Goal: Task Accomplishment & Management: Complete application form

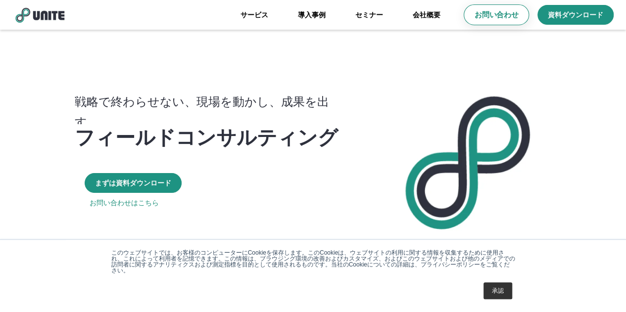
click at [501, 18] on p "お問い合わせ" at bounding box center [497, 15] width 44 height 10
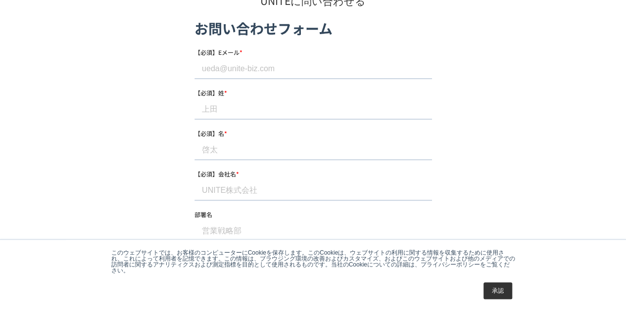
scroll to position [86, 0]
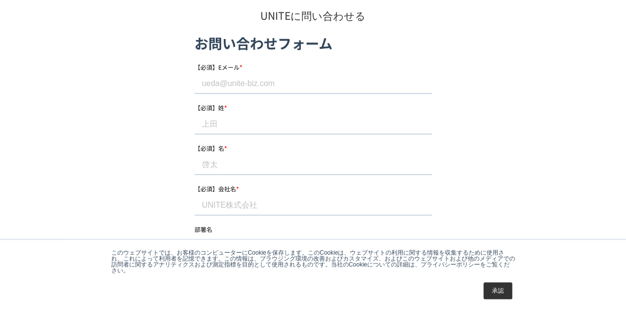
click at [252, 77] on input "【必須】Eメール *" at bounding box center [313, 84] width 238 height 20
click at [233, 85] on input "【必須】Eメール *" at bounding box center [313, 84] width 238 height 20
paste input "[EMAIL_ADDRESS][DOMAIN_NAME]"
type input "[EMAIL_ADDRESS][DOMAIN_NAME]"
click at [216, 120] on input "【必須】姓 *" at bounding box center [313, 124] width 238 height 20
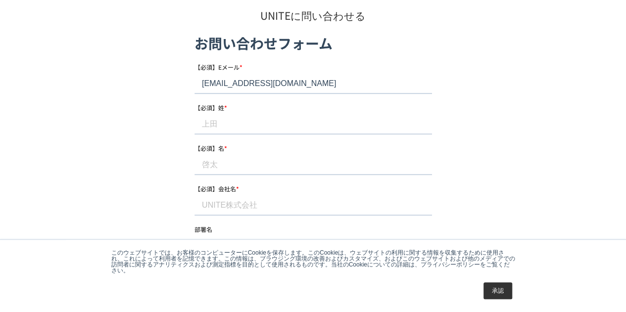
paste input "[PERSON_NAME]"
drag, startPoint x: 229, startPoint y: 126, endPoint x: 238, endPoint y: 125, distance: 9.5
click at [238, 125] on input "[PERSON_NAME]" at bounding box center [313, 124] width 238 height 20
type input "[PERSON_NAME]"
click at [222, 166] on input "【必須】名 *" at bounding box center [313, 165] width 238 height 20
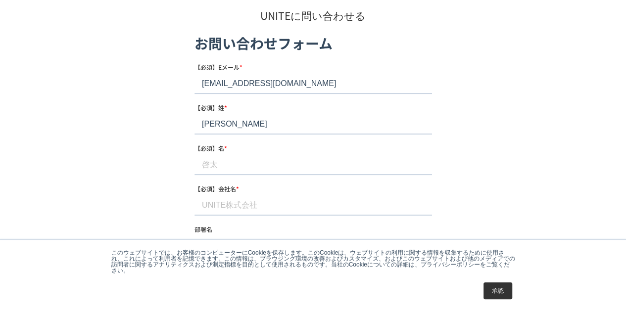
paste input "龍世"
type input "龍世"
click at [221, 202] on input "【必須】会社名 *" at bounding box center [313, 206] width 238 height 20
click at [250, 194] on div "【必須】会社名 * この必須項目を入力してください。" at bounding box center [313, 204] width 238 height 41
drag, startPoint x: 56, startPoint y: 161, endPoint x: 151, endPoint y: 182, distance: 97.8
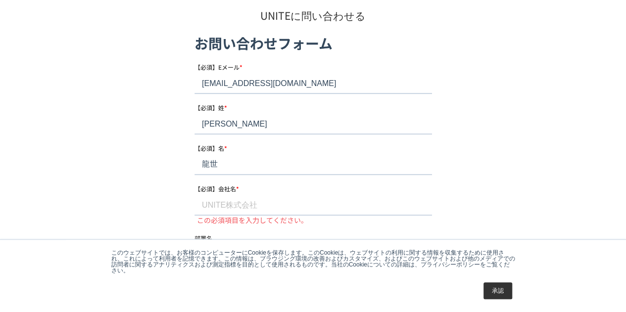
click at [151, 182] on div "お問い合わせ UNITEに問い合わせる" at bounding box center [313, 291] width 507 height 655
click at [227, 208] on input "【必須】会社名 *" at bounding box center [313, 206] width 238 height 20
paste input "カスタムリードラボ"
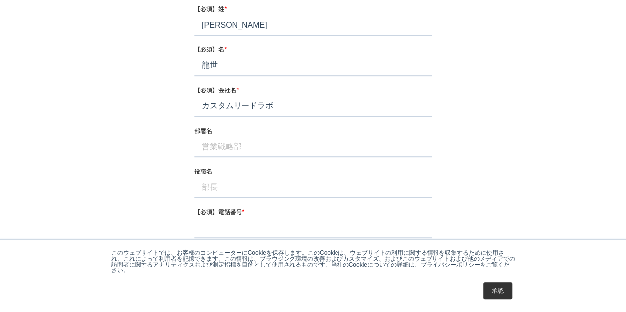
scroll to position [235, 0]
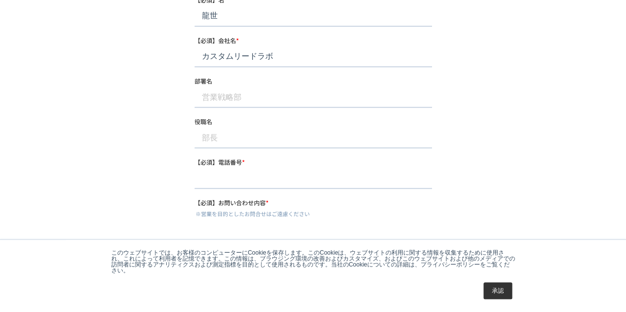
type input "カスタムリードラボ"
click at [219, 103] on input "部署名" at bounding box center [313, 98] width 238 height 20
click at [206, 104] on input "部署名" at bounding box center [313, 98] width 238 height 20
paste input "クラウドコンサルティング局"
type input "クラウドコンサルティング局"
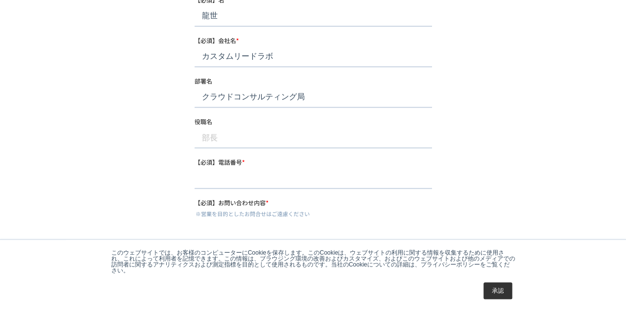
click at [218, 132] on input "役職名" at bounding box center [313, 139] width 238 height 20
paste input "所長"
type input "所長"
click at [248, 185] on input "【必須】電話番号 *" at bounding box center [313, 179] width 238 height 20
click at [207, 179] on input "【必須】電話番号 *" at bounding box center [313, 179] width 238 height 20
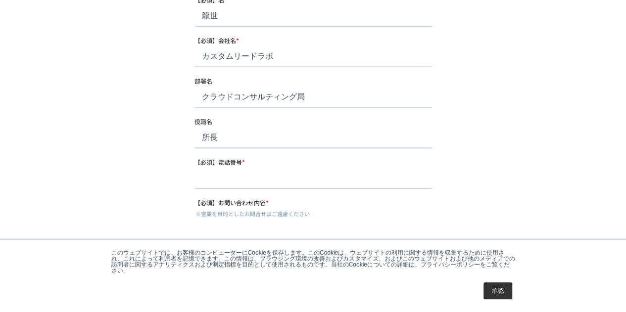
paste input "[PHONE_NUMBER]"
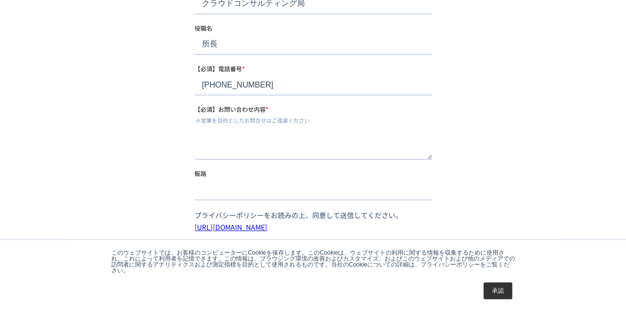
scroll to position [383, 0]
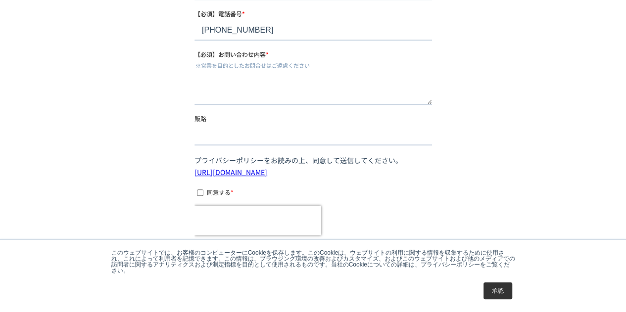
type input "[PHONE_NUMBER]"
